Goal: Download file/media

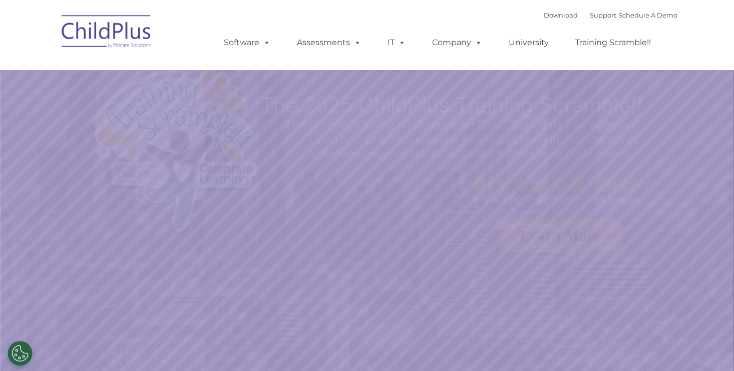
select select "MEDIUM"
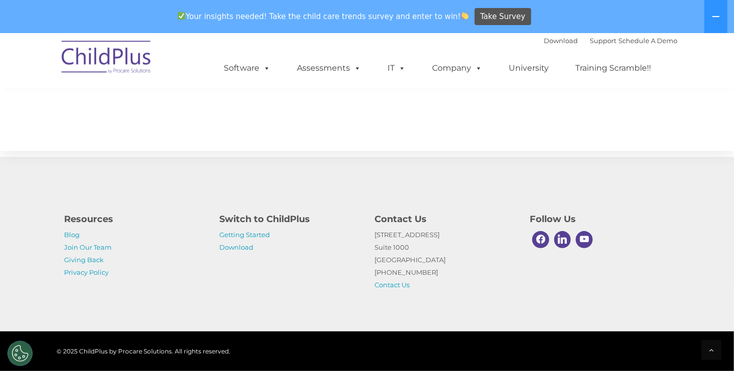
scroll to position [1163, 0]
click at [241, 246] on link "Download" at bounding box center [236, 247] width 34 height 8
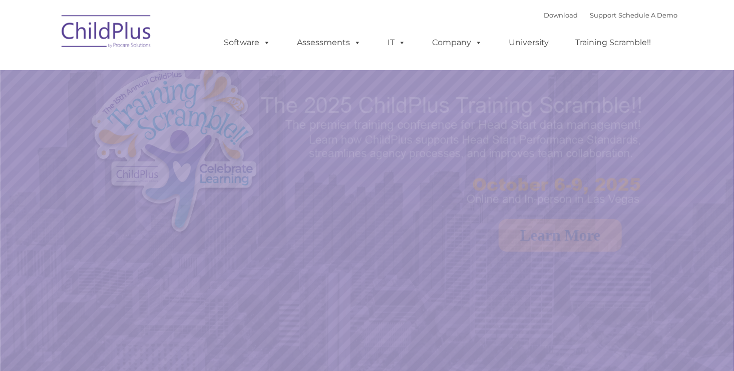
select select "MEDIUM"
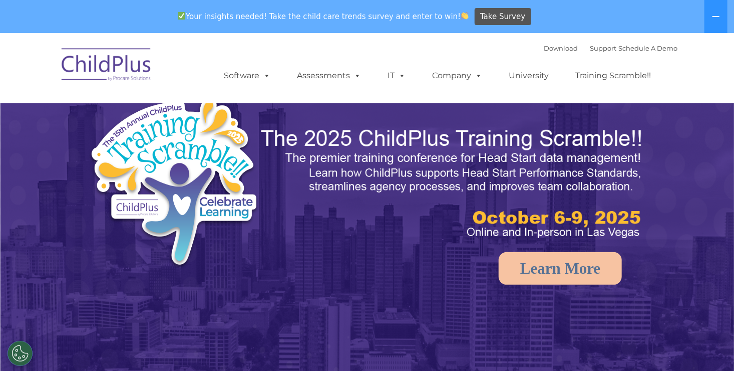
click at [135, 45] on img at bounding box center [107, 66] width 100 height 50
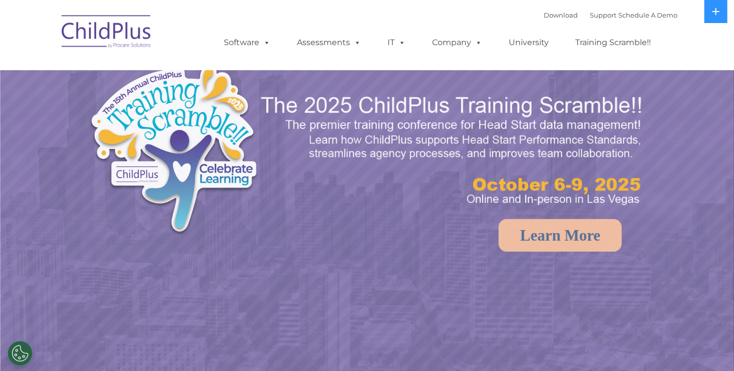
select select "MEDIUM"
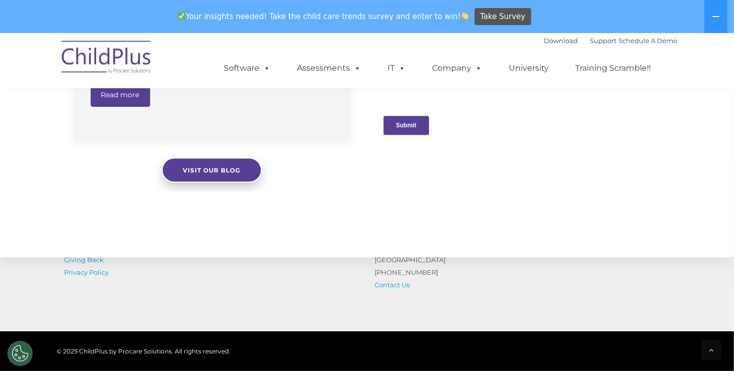
scroll to position [1163, 0]
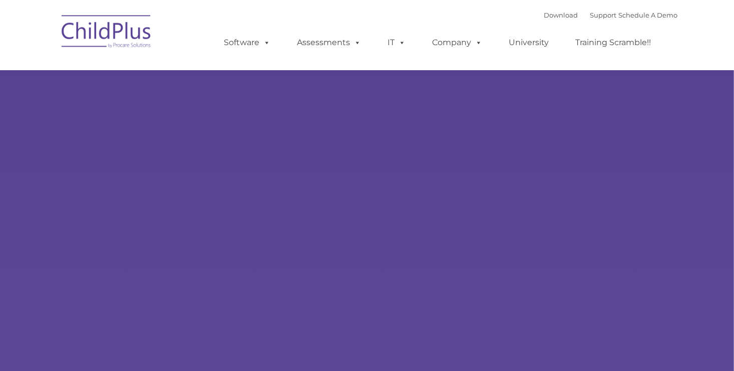
type input ""
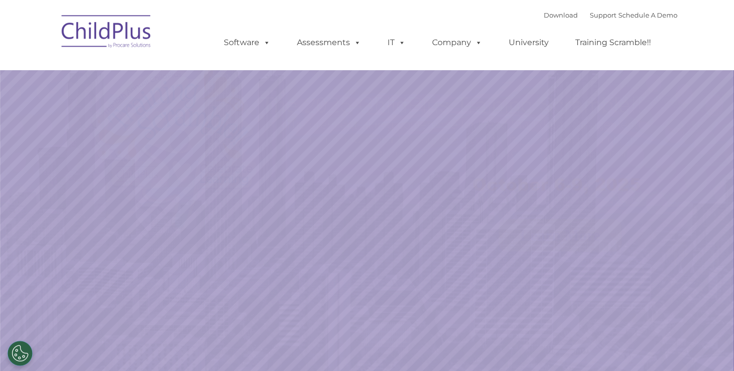
select select "MEDIUM"
